Goal: Download file/media

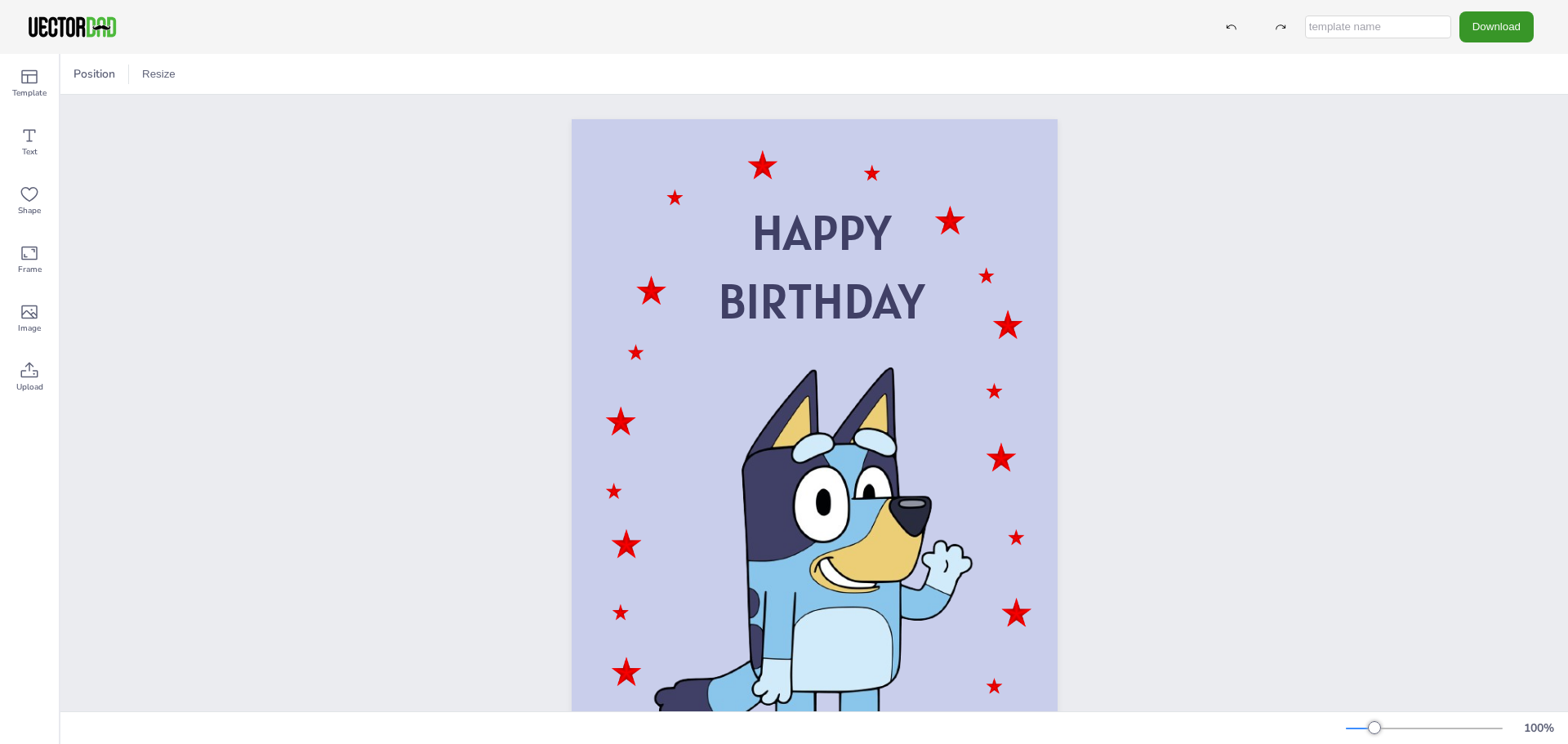
click at [1501, 30] on button "Download" at bounding box center [1495, 26] width 74 height 30
click at [1495, 27] on button "Download" at bounding box center [1495, 26] width 74 height 30
click at [1477, 205] on li "PDF" at bounding box center [1500, 200] width 134 height 34
